Goal: Navigation & Orientation: Find specific page/section

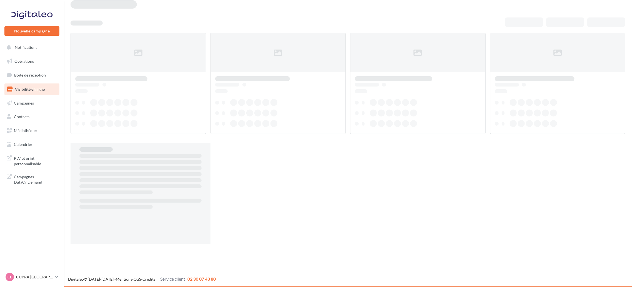
scroll to position [9, 0]
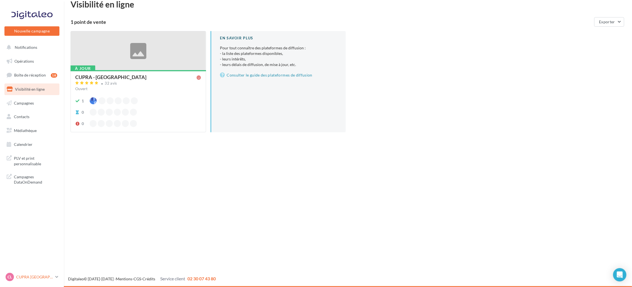
drag, startPoint x: 59, startPoint y: 280, endPoint x: 59, endPoint y: 277, distance: 3.9
click at [59, 280] on link "CL CUPRA LE HAVRE cupra_lehavre" at bounding box center [31, 277] width 55 height 11
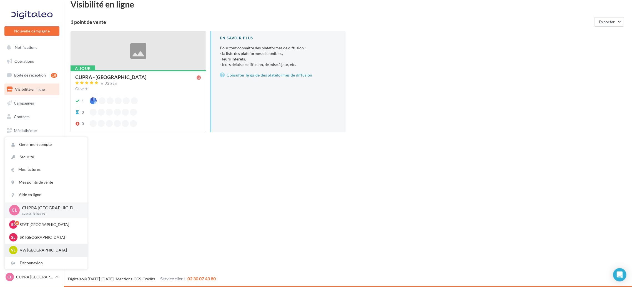
click at [51, 246] on div "VL VW LE HAVRE vw-leh-tou" at bounding box center [46, 250] width 74 height 8
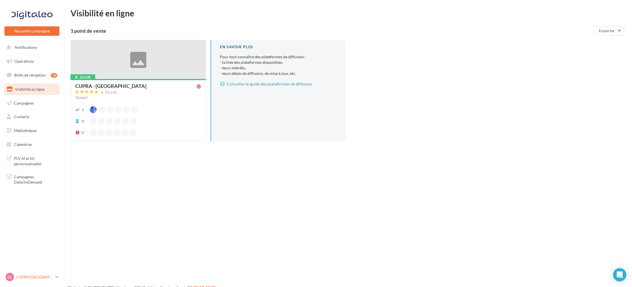
click at [54, 276] on link "CL CUPRA LE HAVRE cupra_lehavre" at bounding box center [31, 277] width 55 height 11
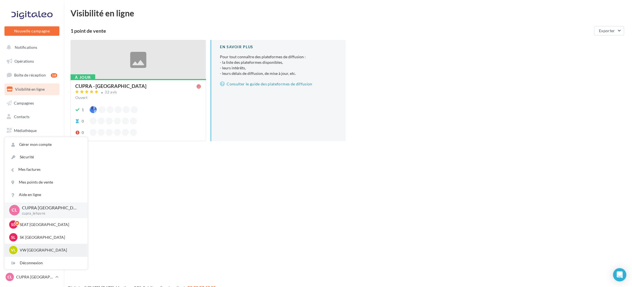
click at [47, 248] on p "VW [GEOGRAPHIC_DATA]" at bounding box center [50, 251] width 61 height 6
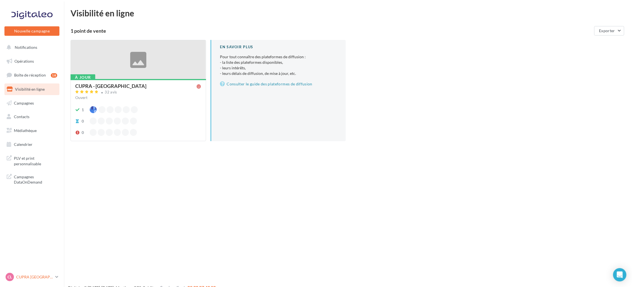
click at [55, 279] on icon at bounding box center [56, 277] width 3 height 5
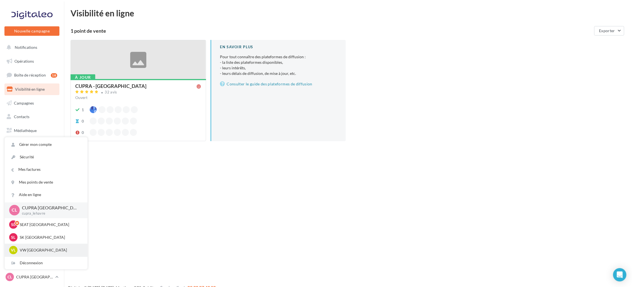
click at [30, 249] on p "VW [GEOGRAPHIC_DATA]" at bounding box center [50, 251] width 61 height 6
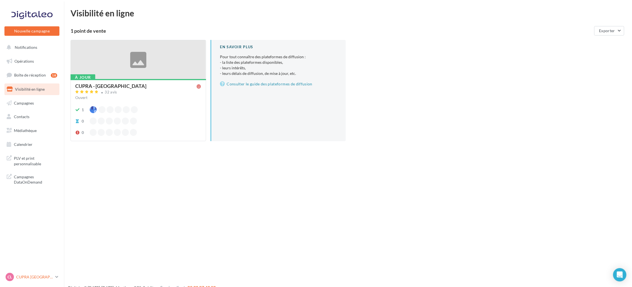
click at [53, 274] on link "CL CUPRA LE HAVRE cupra_lehavre" at bounding box center [31, 277] width 55 height 11
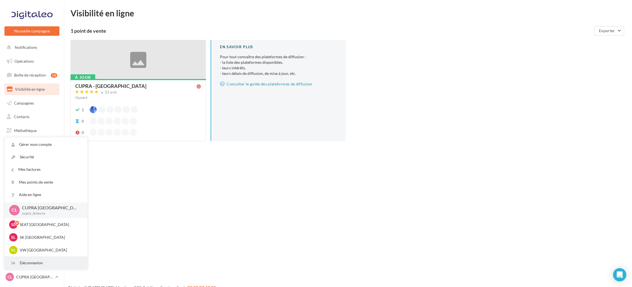
click at [38, 263] on div "Déconnexion" at bounding box center [46, 263] width 83 height 12
